Goal: Check status: Check status

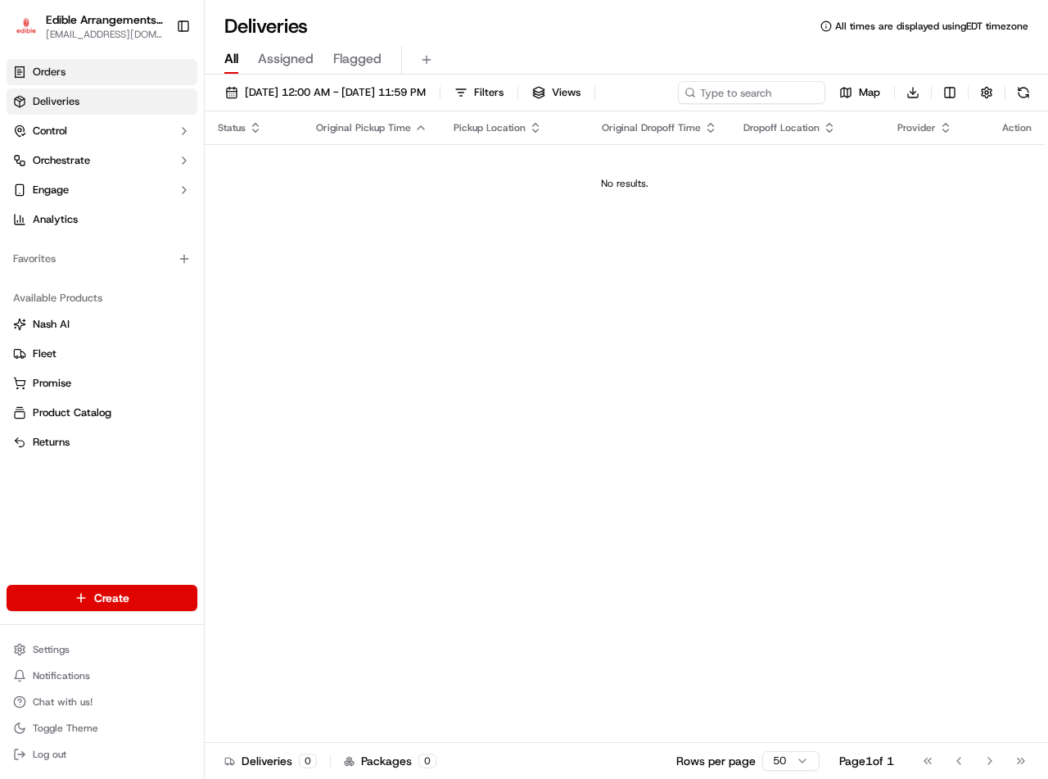
click at [62, 71] on span "Orders" at bounding box center [49, 72] width 33 height 15
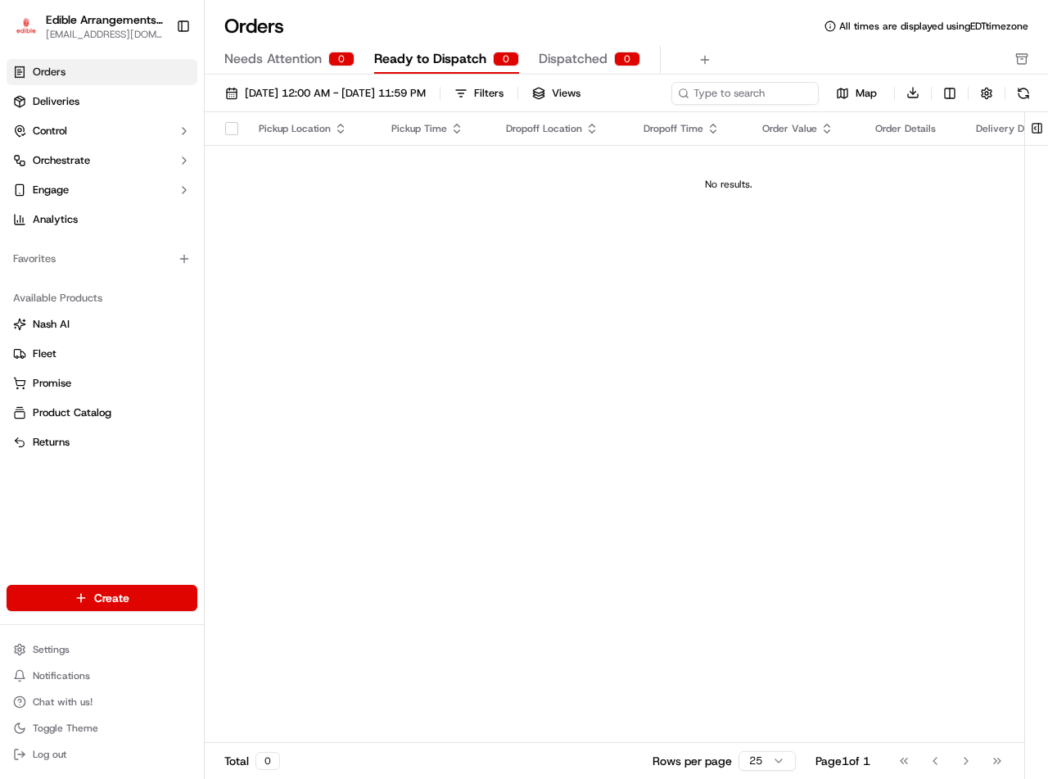
click at [108, 75] on link "Orders" at bounding box center [102, 72] width 191 height 26
